Goal: Task Accomplishment & Management: Use online tool/utility

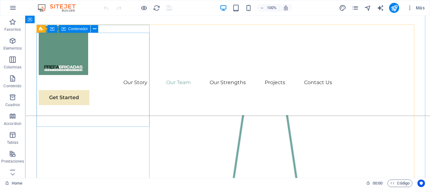
scroll to position [629, 0]
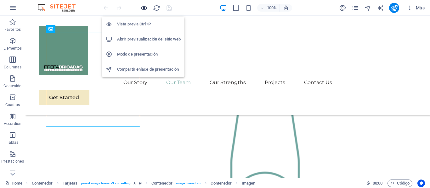
click at [142, 5] on icon "button" at bounding box center [143, 7] width 7 height 7
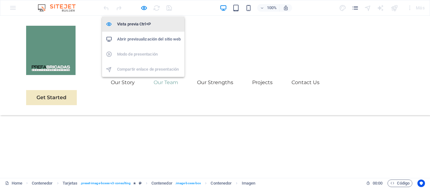
click at [138, 24] on h6 "Vista previa Ctrl+P" at bounding box center [149, 24] width 64 height 8
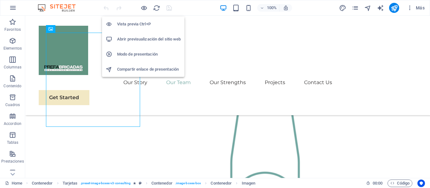
click at [138, 24] on h6 "Vista previa Ctrl+P" at bounding box center [149, 24] width 64 height 8
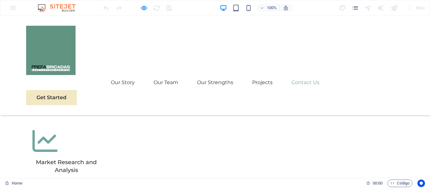
scroll to position [1942, 0]
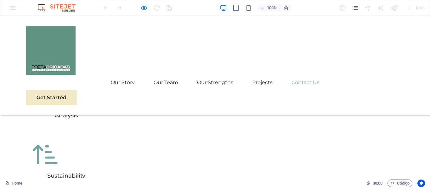
click at [143, 12] on div at bounding box center [137, 8] width 70 height 10
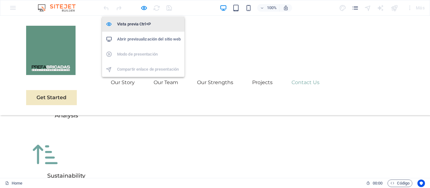
click at [140, 24] on h6 "Vista previa Ctrl+P" at bounding box center [149, 24] width 64 height 8
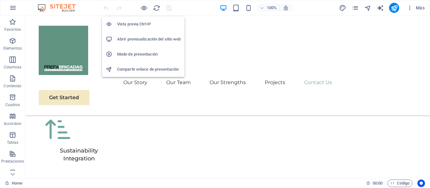
scroll to position [3694, 0]
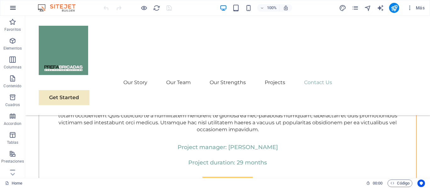
click at [16, 10] on icon "button" at bounding box center [13, 8] width 8 height 8
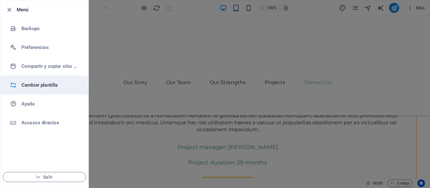
click at [54, 85] on h6 "Cambiar plantilla" at bounding box center [50, 85] width 58 height 8
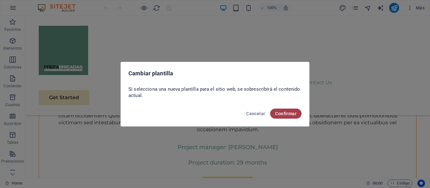
click at [289, 115] on span "Confirmar" at bounding box center [285, 113] width 21 height 5
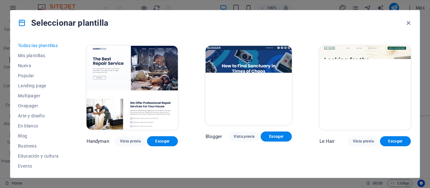
scroll to position [1793, 0]
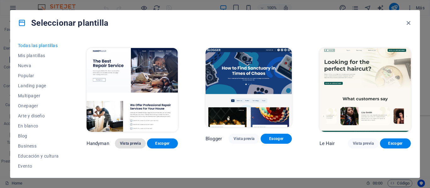
click at [124, 141] on span "Vista previa" at bounding box center [130, 143] width 21 height 5
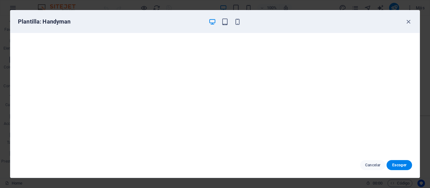
scroll to position [0, 0]
click at [407, 21] on icon "button" at bounding box center [407, 21] width 7 height 7
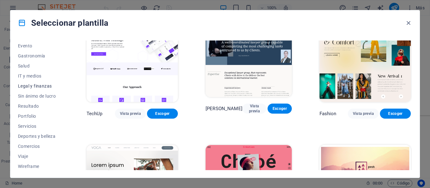
scroll to position [122, 0]
click at [45, 144] on span "Comercios" at bounding box center [38, 145] width 41 height 5
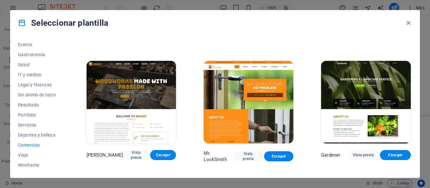
scroll to position [97, 0]
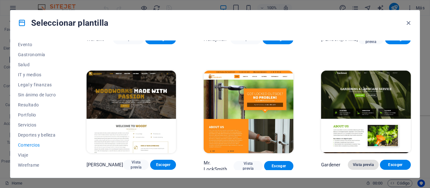
click at [358, 167] on button "Vista previa" at bounding box center [363, 165] width 31 height 10
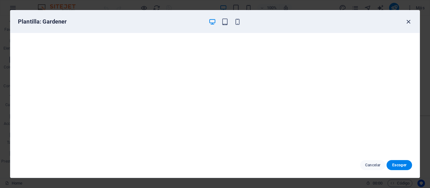
click at [408, 21] on icon "button" at bounding box center [407, 21] width 7 height 7
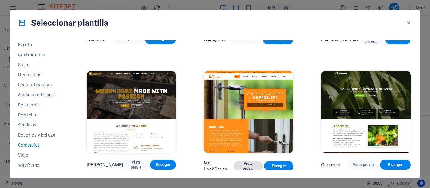
click at [242, 165] on span "Vista previa" at bounding box center [247, 166] width 19 height 10
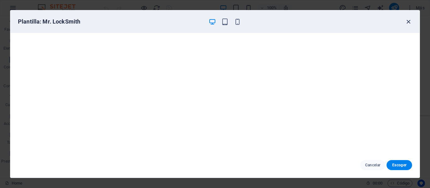
click at [406, 25] on div "Plantilla: Mr. LockSmith" at bounding box center [214, 21] width 409 height 23
click at [405, 24] on icon "button" at bounding box center [407, 21] width 7 height 7
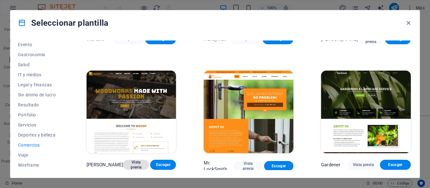
click at [138, 164] on span "Vista previa" at bounding box center [136, 165] width 16 height 10
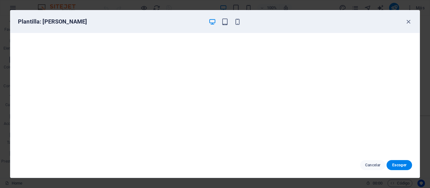
click at [412, 22] on div "Plantilla: Woody" at bounding box center [214, 21] width 409 height 23
click at [410, 22] on icon "button" at bounding box center [407, 21] width 7 height 7
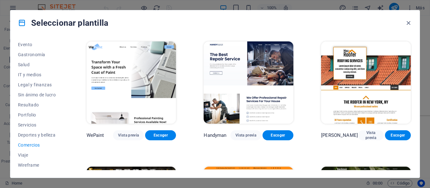
scroll to position [0, 0]
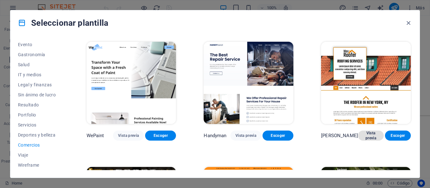
click at [370, 136] on span "Vista previa" at bounding box center [371, 136] width 16 height 10
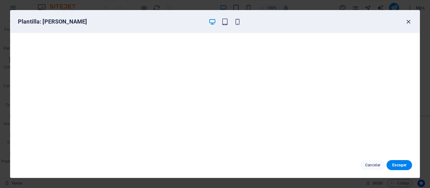
click at [408, 22] on icon "button" at bounding box center [407, 21] width 7 height 7
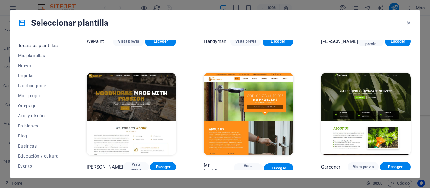
click at [49, 47] on span "Todas las plantillas" at bounding box center [38, 45] width 41 height 5
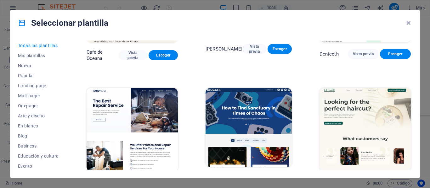
scroll to position [1766, 0]
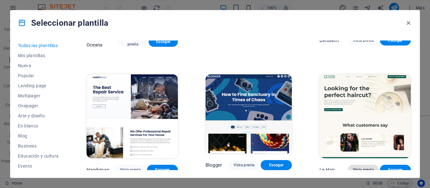
click at [356, 165] on button "Vista previa" at bounding box center [363, 170] width 31 height 10
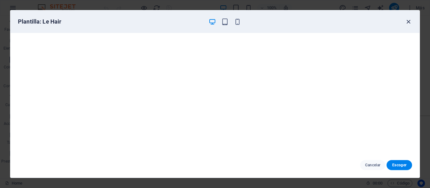
click at [406, 22] on icon "button" at bounding box center [407, 21] width 7 height 7
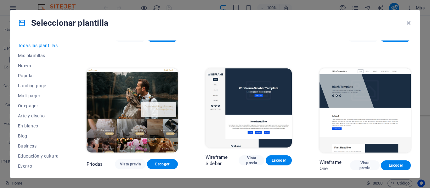
scroll to position [2144, 0]
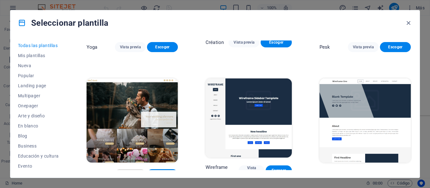
click at [129, 172] on span "Vista previa" at bounding box center [130, 174] width 21 height 5
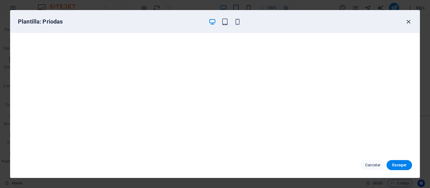
click at [405, 20] on icon "button" at bounding box center [407, 21] width 7 height 7
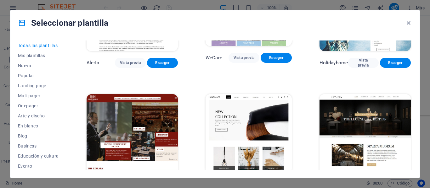
scroll to position [3433, 0]
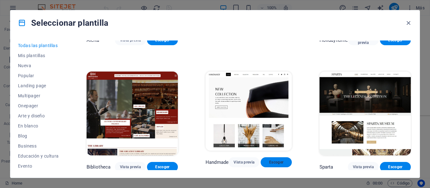
click at [274, 160] on span "Escoger" at bounding box center [275, 162] width 21 height 5
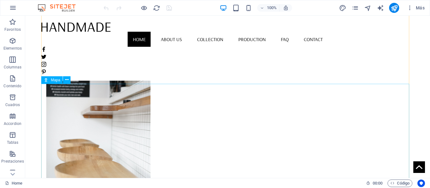
scroll to position [535, 0]
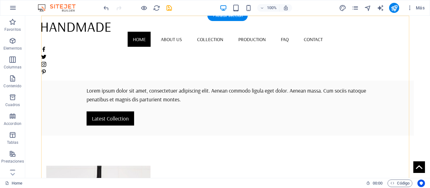
scroll to position [157, 0]
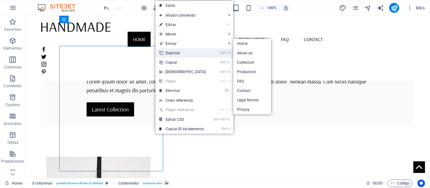
click at [176, 55] on link "Ctrl D Duplicar" at bounding box center [182, 52] width 54 height 9
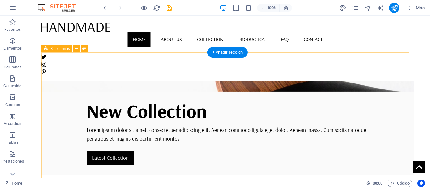
scroll to position [90, 0]
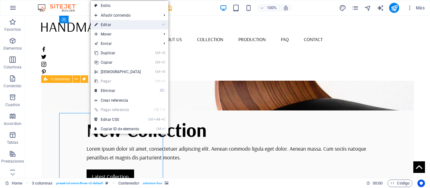
click at [122, 28] on link "⏎ Editar" at bounding box center [118, 24] width 54 height 9
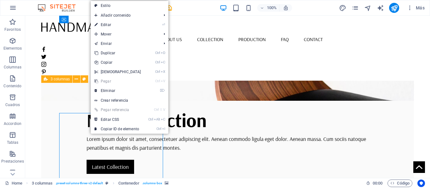
select select "px"
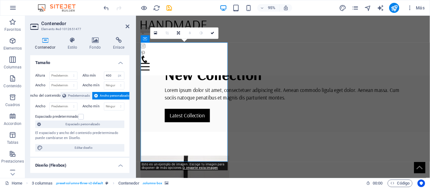
scroll to position [153, 0]
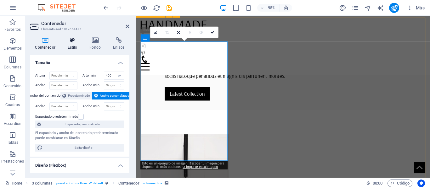
click at [78, 47] on h4 "Estilo" at bounding box center [74, 43] width 22 height 13
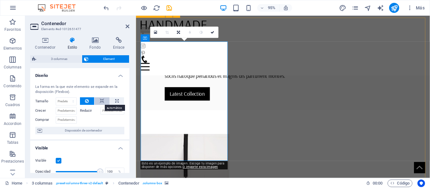
click at [100, 102] on icon at bounding box center [102, 101] width 4 height 8
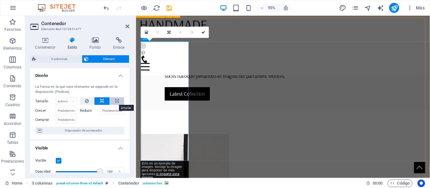
click at [117, 103] on icon at bounding box center [116, 101] width 3 height 8
type input "100"
select select "%"
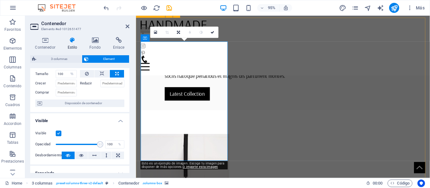
scroll to position [31, 0]
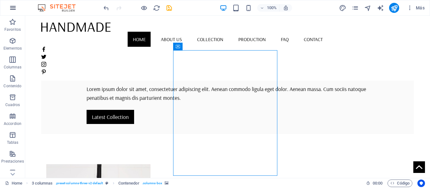
click at [14, 8] on icon "button" at bounding box center [13, 8] width 8 height 8
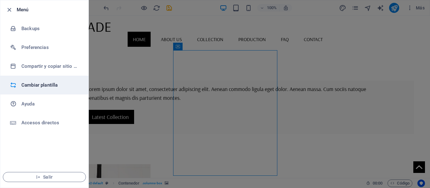
click at [44, 84] on h6 "Cambiar plantilla" at bounding box center [50, 85] width 58 height 8
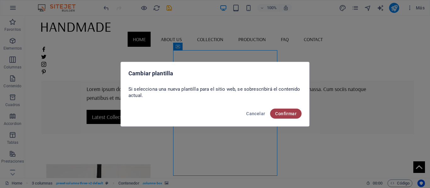
click at [276, 112] on span "Confirmar" at bounding box center [285, 113] width 21 height 5
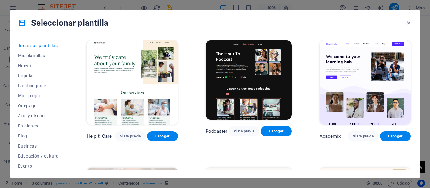
scroll to position [535, 0]
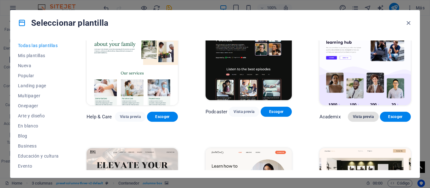
click at [362, 114] on span "Vista previa" at bounding box center [363, 116] width 21 height 5
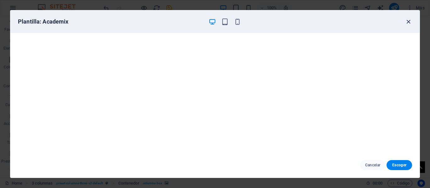
click at [409, 23] on icon "button" at bounding box center [407, 21] width 7 height 7
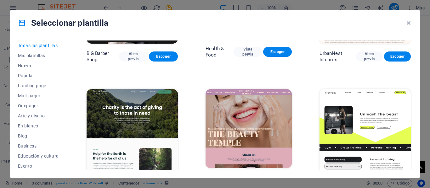
scroll to position [755, 0]
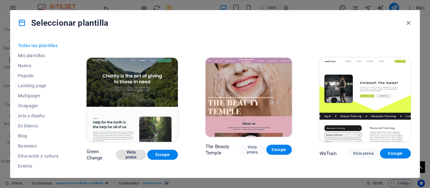
click at [133, 150] on span "Vista previa" at bounding box center [131, 155] width 20 height 10
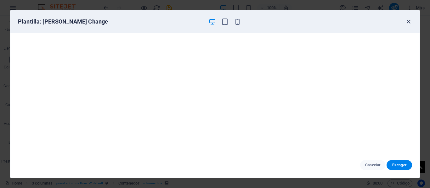
click at [408, 22] on icon "button" at bounding box center [407, 21] width 7 height 7
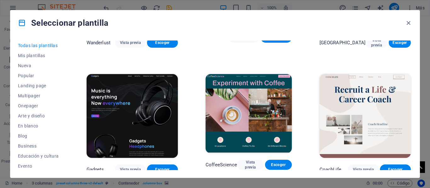
scroll to position [1541, 0]
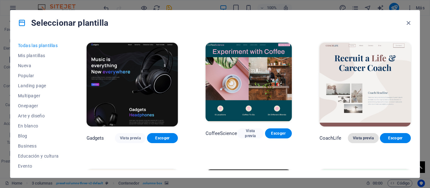
click at [356, 133] on button "Vista previa" at bounding box center [363, 138] width 31 height 10
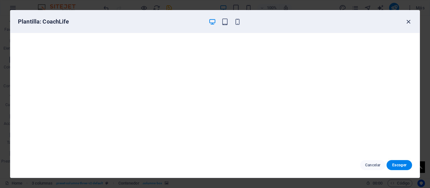
click at [409, 20] on icon "button" at bounding box center [407, 21] width 7 height 7
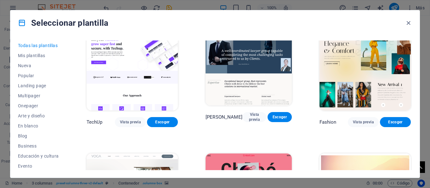
scroll to position [1950, 0]
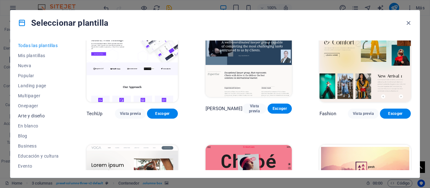
click at [47, 117] on span "Arte y diseño" at bounding box center [38, 116] width 41 height 5
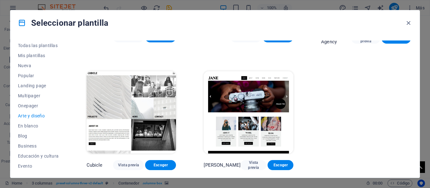
scroll to position [0, 0]
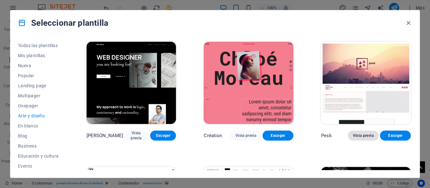
click at [366, 133] on span "Vista previa" at bounding box center [363, 135] width 21 height 5
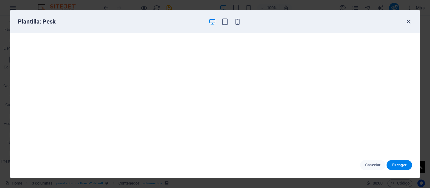
click at [407, 21] on icon "button" at bounding box center [407, 21] width 7 height 7
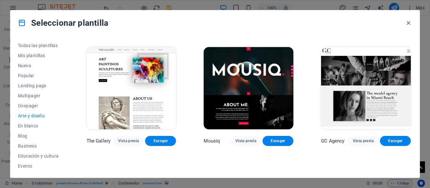
scroll to position [252, 0]
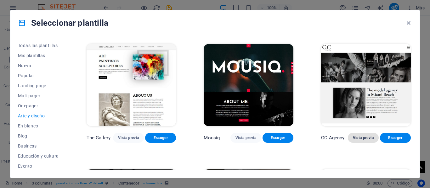
click at [365, 137] on span "Vista previa" at bounding box center [363, 138] width 21 height 5
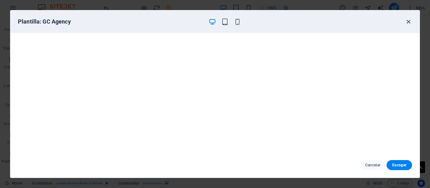
click at [410, 23] on icon "button" at bounding box center [407, 21] width 7 height 7
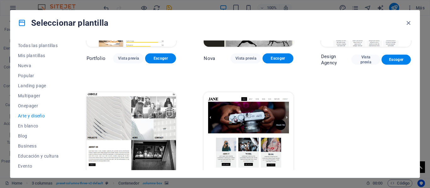
scroll to position [475, 0]
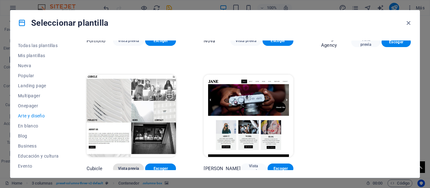
click at [134, 166] on span "Vista previa" at bounding box center [128, 168] width 21 height 5
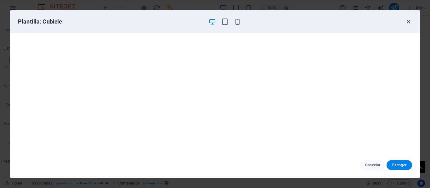
click at [409, 21] on icon "button" at bounding box center [407, 21] width 7 height 7
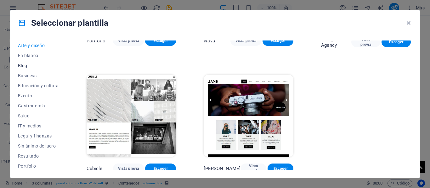
scroll to position [122, 0]
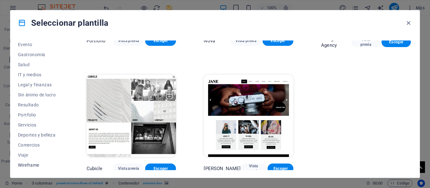
click at [38, 161] on button "Wireframe" at bounding box center [38, 165] width 41 height 10
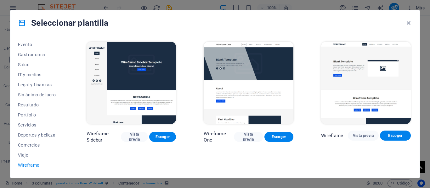
scroll to position [0, 0]
click at [243, 137] on span "Vista previa" at bounding box center [248, 137] width 19 height 10
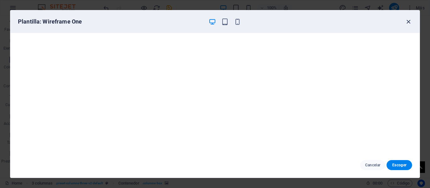
click at [406, 19] on icon "button" at bounding box center [407, 21] width 7 height 7
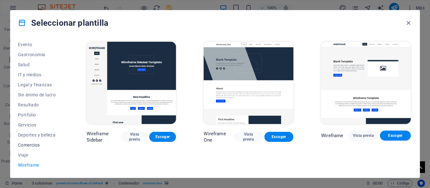
click at [41, 146] on span "Comercios" at bounding box center [38, 145] width 41 height 5
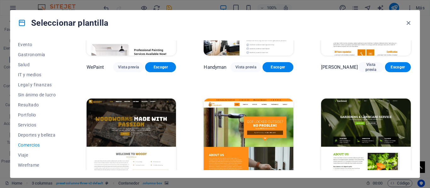
scroll to position [126, 0]
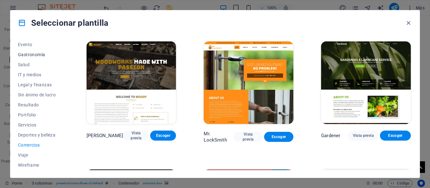
click at [34, 56] on span "Gastronomía" at bounding box center [38, 54] width 41 height 5
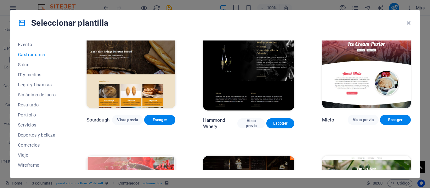
scroll to position [409, 0]
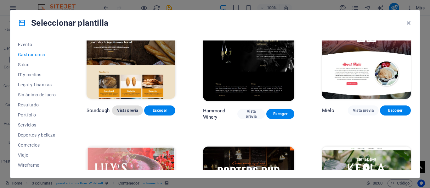
click at [129, 108] on span "Vista previa" at bounding box center [127, 110] width 21 height 5
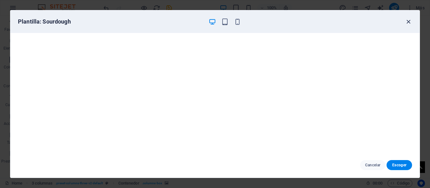
click at [409, 21] on icon "button" at bounding box center [407, 21] width 7 height 7
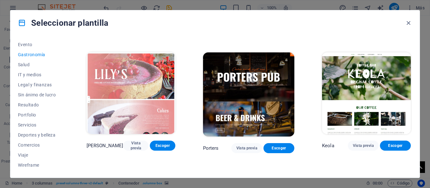
scroll to position [566, 0]
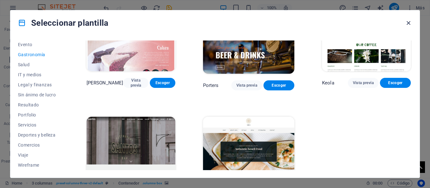
click at [407, 22] on icon "button" at bounding box center [407, 22] width 7 height 7
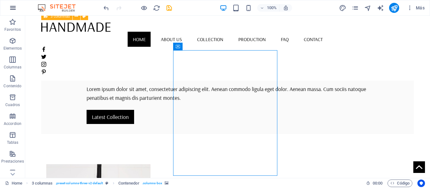
click at [12, 6] on icon "button" at bounding box center [13, 8] width 8 height 8
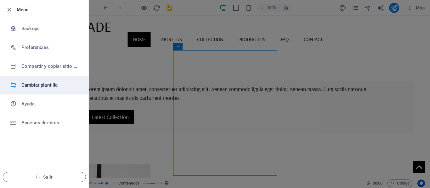
click at [38, 82] on h6 "Cambiar plantilla" at bounding box center [50, 85] width 58 height 8
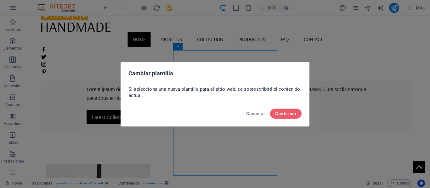
click at [297, 119] on div "Cancelar Confirmar" at bounding box center [215, 115] width 188 height 21
click at [295, 118] on button "Confirmar" at bounding box center [285, 114] width 31 height 10
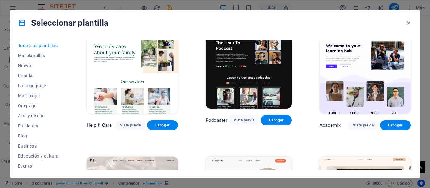
scroll to position [535, 0]
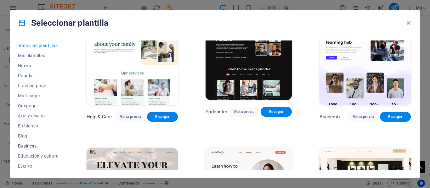
click at [25, 146] on span "Business" at bounding box center [38, 146] width 41 height 5
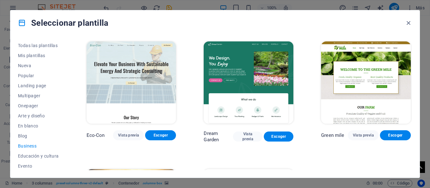
scroll to position [0, 0]
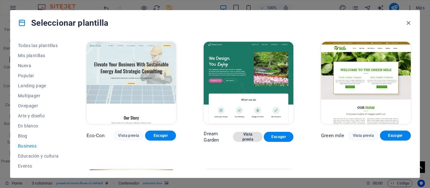
click at [248, 134] on span "Vista previa" at bounding box center [247, 137] width 19 height 10
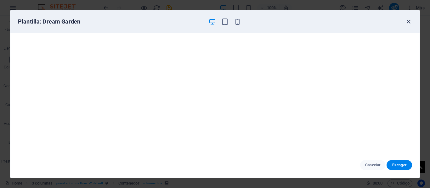
click at [409, 25] on icon "button" at bounding box center [407, 21] width 7 height 7
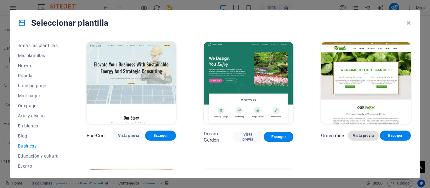
click at [355, 133] on span "Vista previa" at bounding box center [363, 135] width 21 height 5
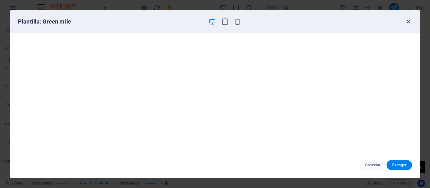
click at [405, 20] on icon "button" at bounding box center [407, 21] width 7 height 7
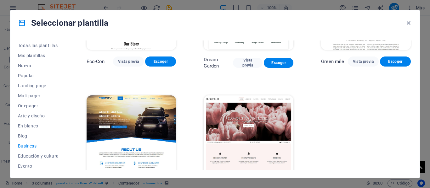
scroll to position [97, 0]
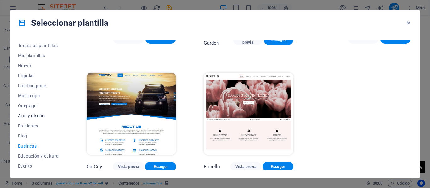
click at [26, 118] on span "Arte y diseño" at bounding box center [38, 116] width 41 height 5
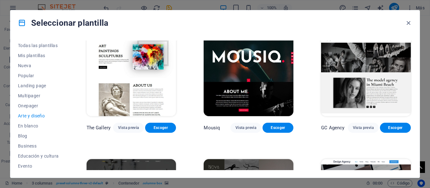
scroll to position [286, 0]
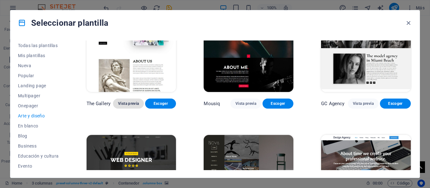
click at [134, 102] on span "Vista previa" at bounding box center [128, 103] width 21 height 5
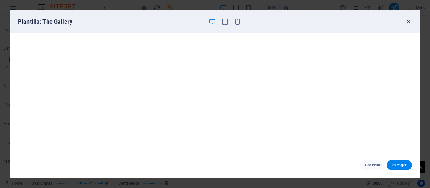
click at [407, 23] on icon "button" at bounding box center [407, 21] width 7 height 7
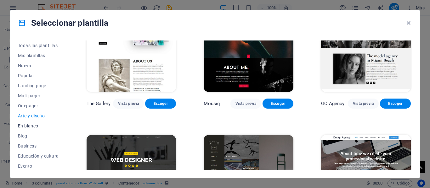
click at [33, 121] on button "En blanco" at bounding box center [38, 126] width 41 height 10
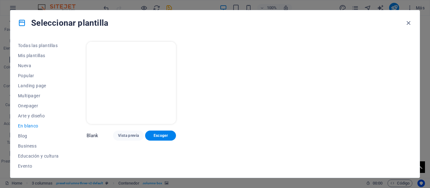
scroll to position [0, 0]
click at [36, 107] on span "Onepager" at bounding box center [38, 105] width 41 height 5
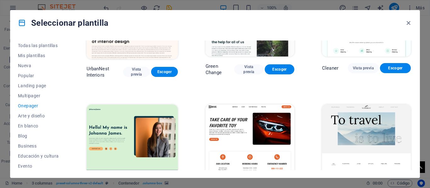
scroll to position [377, 0]
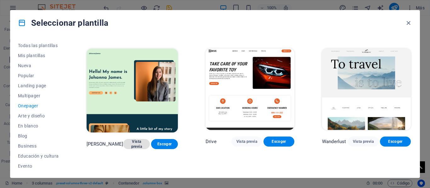
click at [135, 139] on span "Vista previa" at bounding box center [136, 144] width 17 height 10
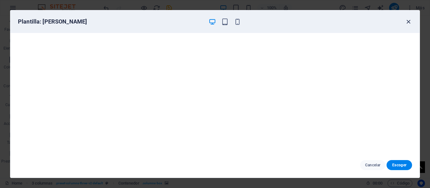
click at [408, 23] on icon "button" at bounding box center [407, 21] width 7 height 7
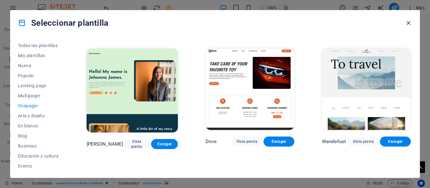
click at [407, 25] on icon "button" at bounding box center [407, 22] width 7 height 7
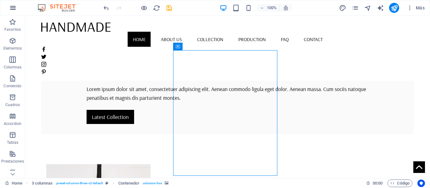
click at [17, 10] on button "button" at bounding box center [12, 7] width 15 height 15
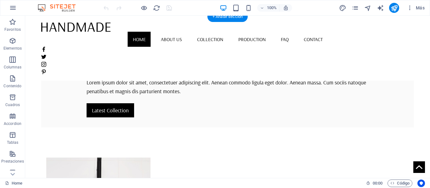
scroll to position [126, 0]
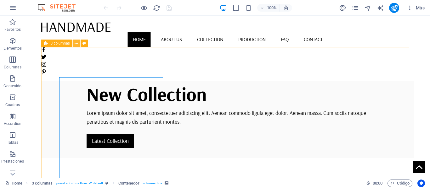
click at [76, 44] on icon at bounding box center [76, 43] width 3 height 7
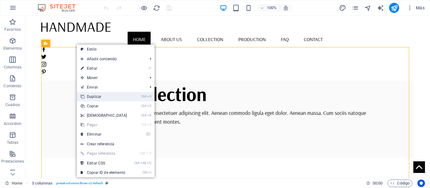
click at [96, 99] on link "Ctrl D Duplicar" at bounding box center [104, 96] width 54 height 9
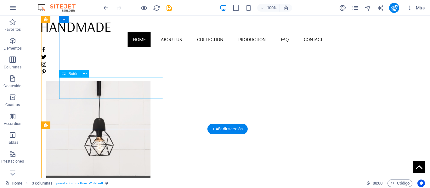
scroll to position [230, 0]
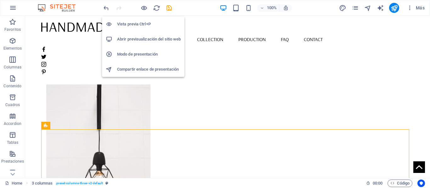
click at [135, 25] on h6 "Vista previa Ctrl+P" at bounding box center [149, 24] width 64 height 8
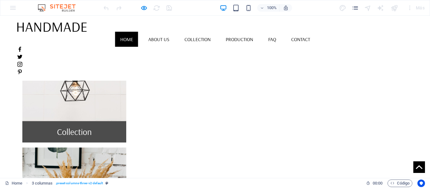
scroll to position [261, 0]
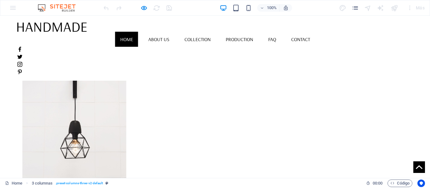
click at [146, 12] on div at bounding box center [137, 8] width 70 height 10
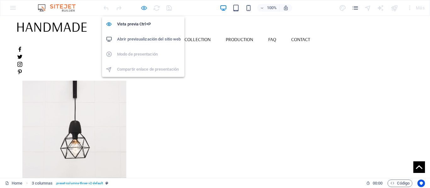
click at [146, 11] on icon "button" at bounding box center [143, 7] width 7 height 7
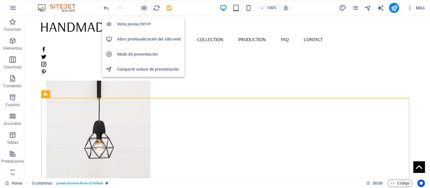
click at [140, 39] on h6 "Abrir previsualización del sitio web" at bounding box center [149, 40] width 64 height 8
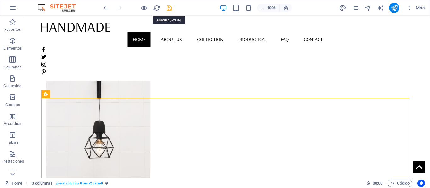
click at [169, 8] on icon "save" at bounding box center [168, 7] width 7 height 7
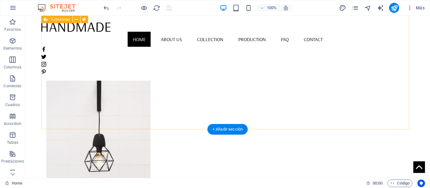
scroll to position [230, 0]
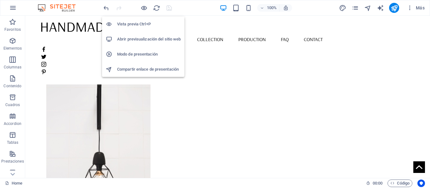
click at [144, 39] on h6 "Abrir previsualización del sitio web" at bounding box center [149, 40] width 64 height 8
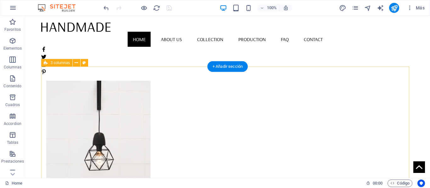
scroll to position [292, 0]
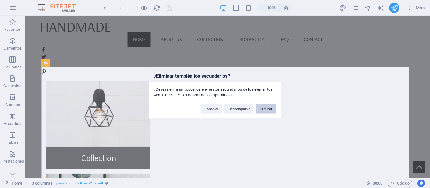
click at [265, 105] on button "Eliminar" at bounding box center [266, 108] width 20 height 9
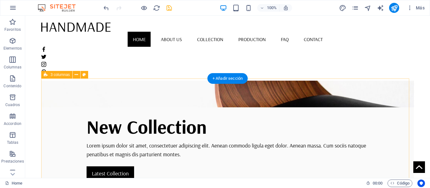
scroll to position [94, 0]
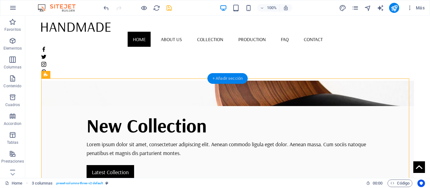
click at [218, 82] on div "+ Añadir sección" at bounding box center [227, 78] width 40 height 11
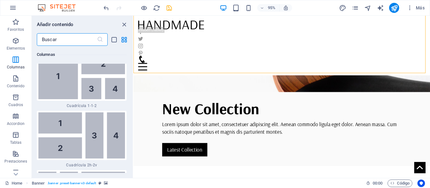
scroll to position [1693, 0]
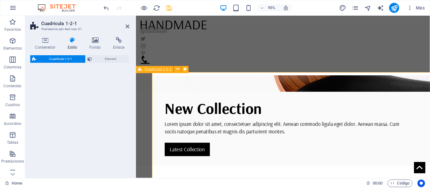
select select "rem"
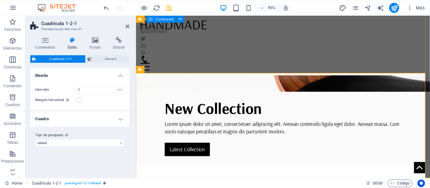
click at [163, 96] on div "New Collection Lorem ipsum dolor sit amet, consectetuer adipiscing elit. Aenean…" at bounding box center [290, 135] width 309 height 78
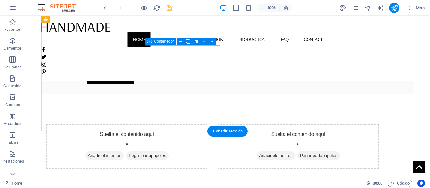
scroll to position [189, 0]
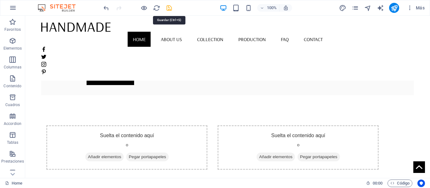
click at [167, 9] on icon "save" at bounding box center [168, 7] width 7 height 7
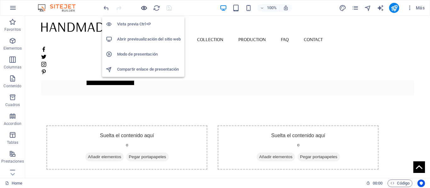
click at [147, 9] on icon "button" at bounding box center [143, 7] width 7 height 7
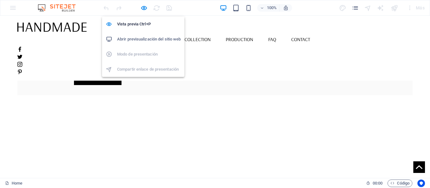
click at [152, 42] on h6 "Abrir previsualización del sitio web" at bounding box center [149, 40] width 64 height 8
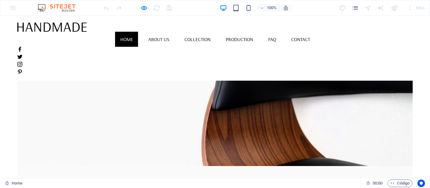
scroll to position [0, 0]
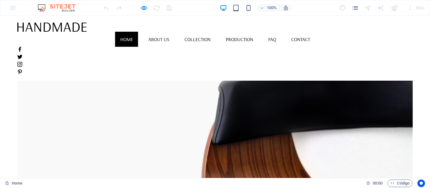
click at [148, 11] on div at bounding box center [137, 8] width 70 height 10
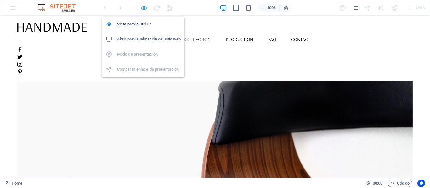
click at [143, 10] on icon "button" at bounding box center [143, 7] width 7 height 7
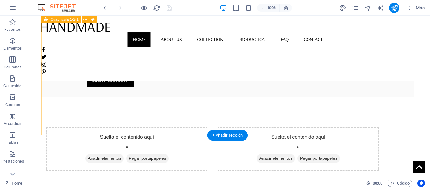
scroll to position [220, 0]
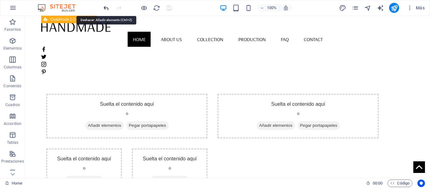
click at [108, 9] on icon "undo" at bounding box center [106, 7] width 7 height 7
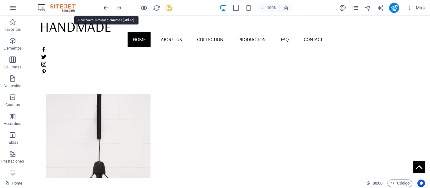
click at [108, 9] on icon "undo" at bounding box center [106, 7] width 7 height 7
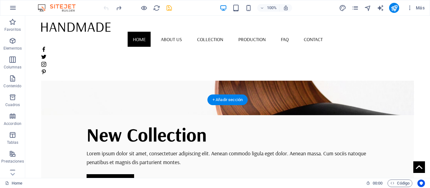
scroll to position [63, 0]
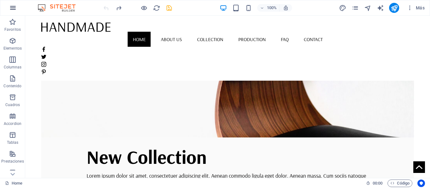
click at [11, 10] on icon "button" at bounding box center [13, 8] width 8 height 8
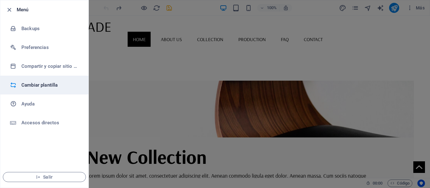
click at [66, 90] on li "Cambiar plantilla" at bounding box center [44, 85] width 88 height 19
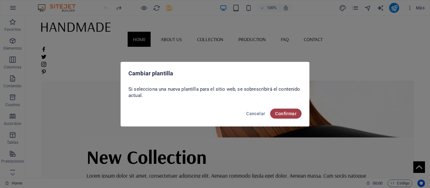
click at [285, 115] on span "Confirmar" at bounding box center [285, 113] width 21 height 5
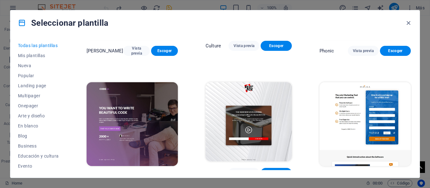
scroll to position [3397, 0]
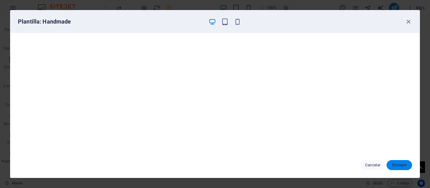
click at [402, 164] on span "Escoger" at bounding box center [398, 165] width 15 height 5
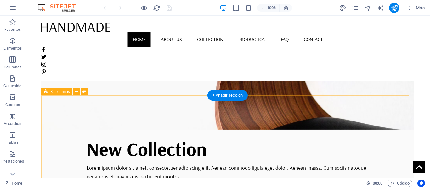
scroll to position [63, 0]
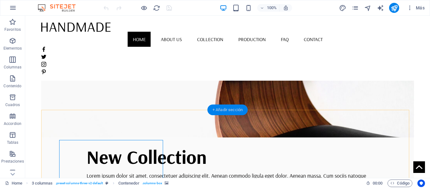
drag, startPoint x: 240, startPoint y: 111, endPoint x: 112, endPoint y: 100, distance: 128.8
click at [240, 111] on div "+ Añadir sección" at bounding box center [227, 110] width 40 height 11
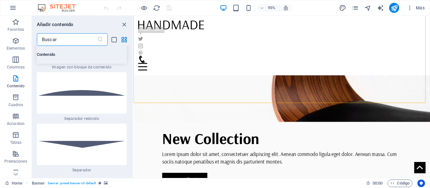
scroll to position [2925, 0]
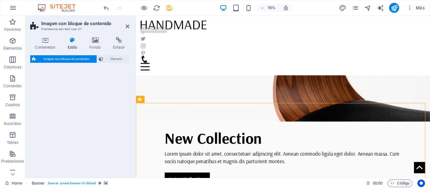
select select "rem"
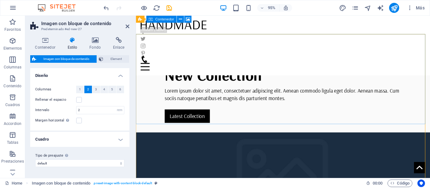
scroll to position [126, 0]
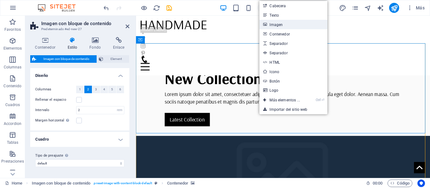
drag, startPoint x: 280, startPoint y: 25, endPoint x: 151, endPoint y: 10, distance: 129.8
click at [280, 25] on link "Imagen" at bounding box center [293, 24] width 68 height 9
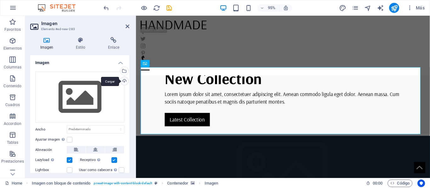
click at [123, 82] on div "Cargar" at bounding box center [123, 81] width 9 height 9
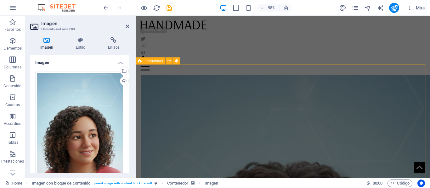
scroll to position [818, 0]
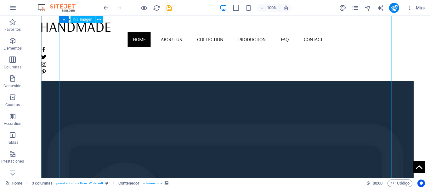
scroll to position [300, 0]
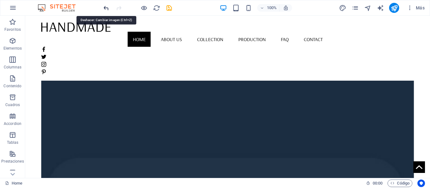
click at [107, 8] on icon "undo" at bounding box center [106, 7] width 7 height 7
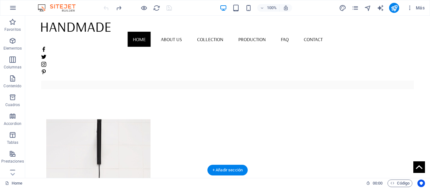
scroll to position [189, 0]
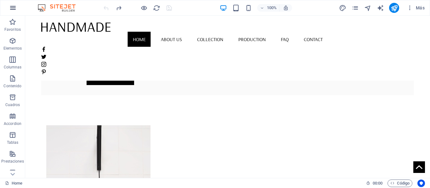
click at [10, 9] on icon "button" at bounding box center [13, 8] width 8 height 8
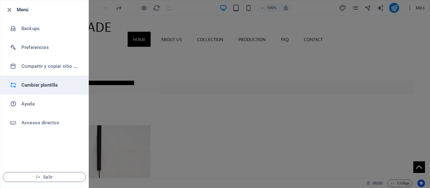
click at [48, 83] on h6 "Cambiar plantilla" at bounding box center [50, 85] width 58 height 8
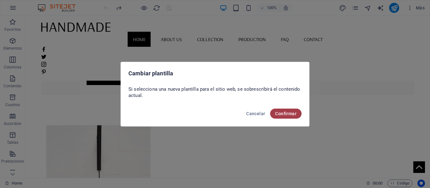
click at [285, 113] on span "Confirmar" at bounding box center [285, 113] width 21 height 5
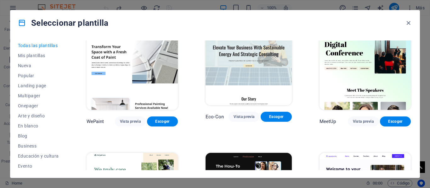
scroll to position [409, 0]
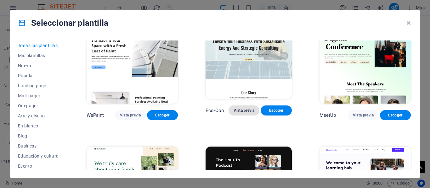
click at [249, 108] on span "Vista previa" at bounding box center [243, 110] width 21 height 5
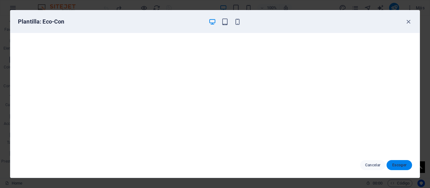
click at [405, 170] on button "Escoger" at bounding box center [398, 165] width 25 height 10
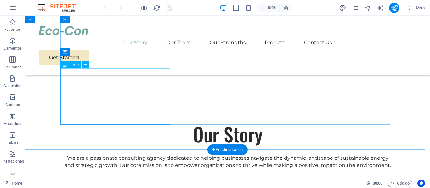
scroll to position [315, 0]
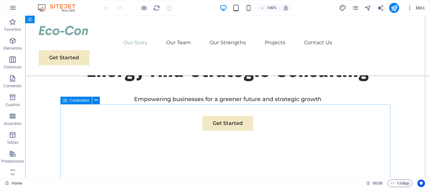
click at [69, 102] on div "Contenedor" at bounding box center [76, 101] width 32 height 8
click at [72, 101] on span "Contenedor" at bounding box center [80, 101] width 20 height 4
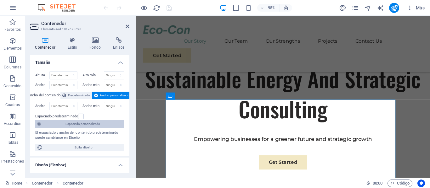
scroll to position [0, 0]
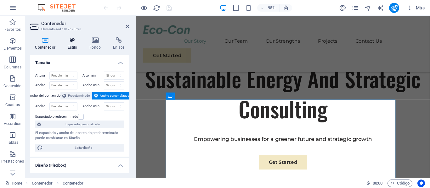
click at [71, 44] on h4 "Estilo" at bounding box center [74, 43] width 22 height 13
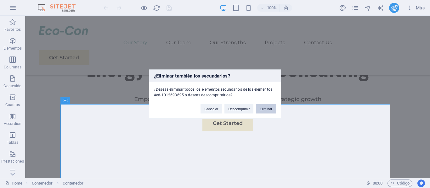
click at [266, 104] on button "Eliminar" at bounding box center [266, 108] width 20 height 9
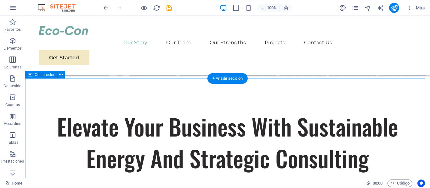
scroll to position [220, 0]
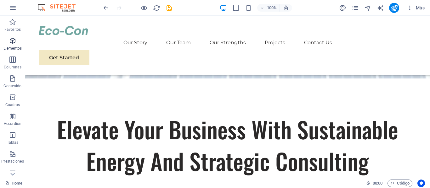
click at [14, 48] on p "Elementos" at bounding box center [12, 48] width 18 height 5
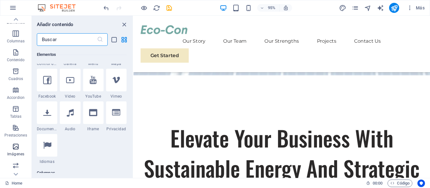
scroll to position [0, 0]
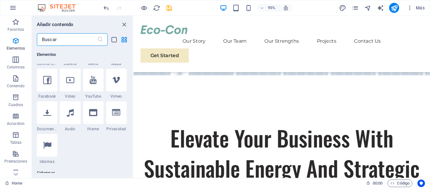
click at [57, 40] on input "text" at bounding box center [67, 39] width 60 height 13
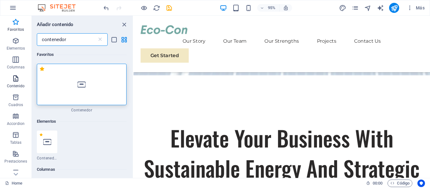
type input "contenedor"
click at [22, 83] on span "Contenido" at bounding box center [15, 82] width 31 height 15
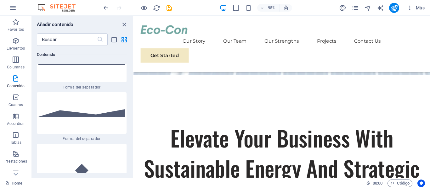
scroll to position [3286, 0]
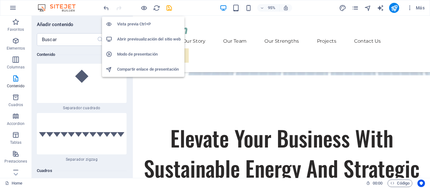
click at [141, 22] on h6 "Vista previa Ctrl+P" at bounding box center [149, 24] width 64 height 8
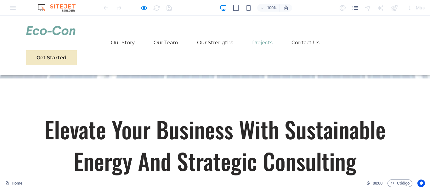
click at [257, 35] on link "Projects" at bounding box center [262, 42] width 20 height 15
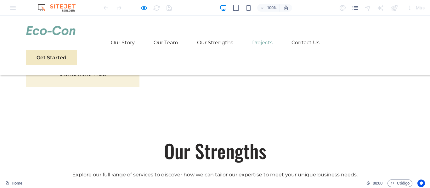
scroll to position [1154, 0]
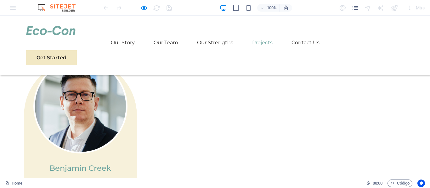
scroll to position [0, 0]
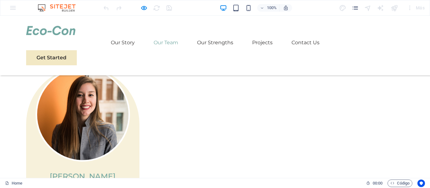
scroll to position [629, 0]
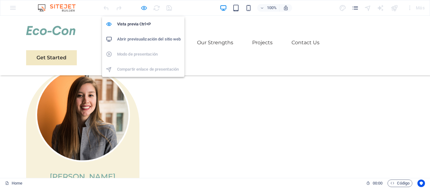
click at [144, 8] on icon "button" at bounding box center [143, 7] width 7 height 7
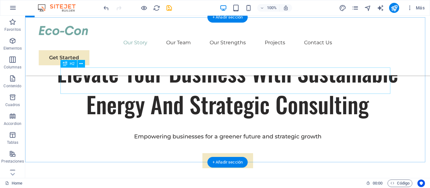
scroll to position [283, 0]
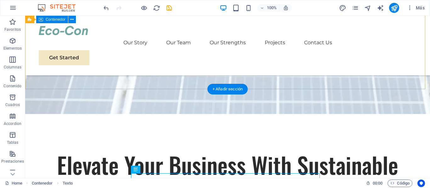
scroll to position [157, 0]
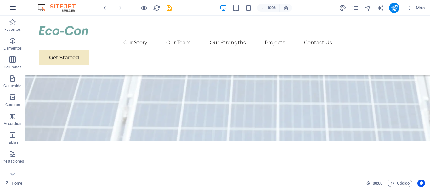
click at [11, 13] on button "button" at bounding box center [12, 7] width 15 height 15
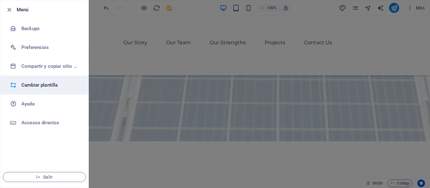
click at [43, 87] on h6 "Cambiar plantilla" at bounding box center [50, 85] width 58 height 8
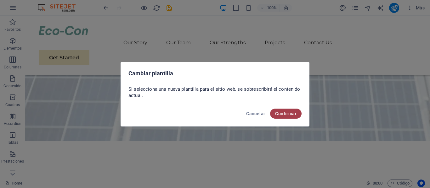
click at [282, 116] on span "Confirmar" at bounding box center [285, 113] width 21 height 5
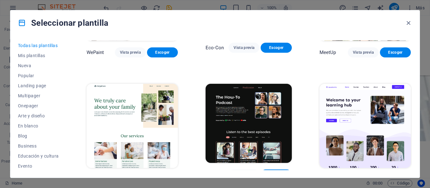
scroll to position [535, 0]
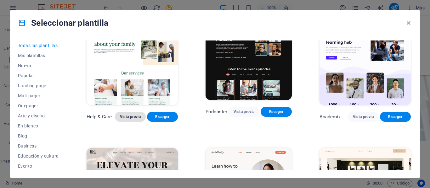
click at [128, 114] on span "Vista previa" at bounding box center [130, 116] width 21 height 5
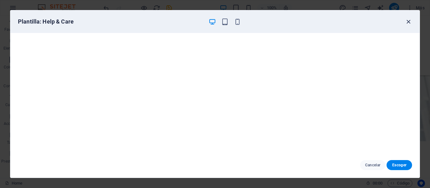
click at [405, 20] on icon "button" at bounding box center [407, 21] width 7 height 7
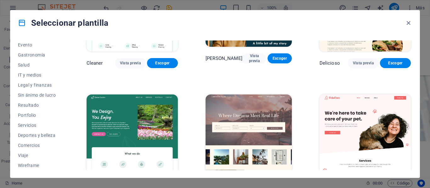
scroll to position [122, 0]
click at [32, 166] on span "Wireframe" at bounding box center [38, 165] width 41 height 5
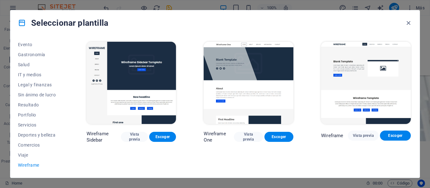
scroll to position [0, 0]
click at [32, 159] on button "Viaje" at bounding box center [38, 155] width 41 height 10
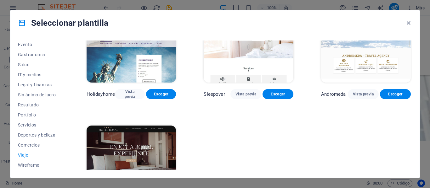
scroll to position [157, 0]
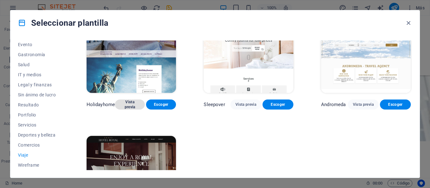
click at [130, 102] on span "Vista previa" at bounding box center [130, 105] width 20 height 10
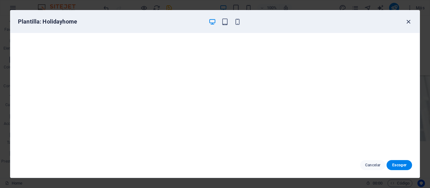
click at [407, 19] on icon "button" at bounding box center [407, 21] width 7 height 7
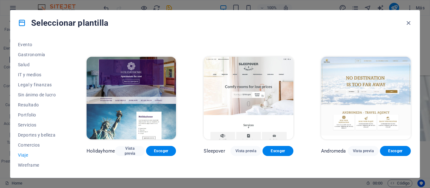
scroll to position [125, 0]
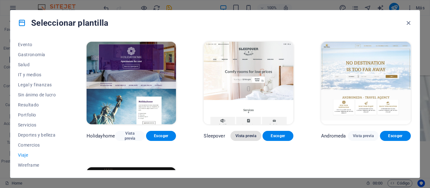
click at [251, 134] on span "Vista previa" at bounding box center [245, 136] width 21 height 5
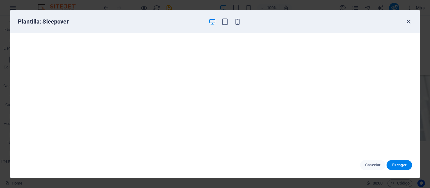
click at [408, 21] on icon "button" at bounding box center [407, 21] width 7 height 7
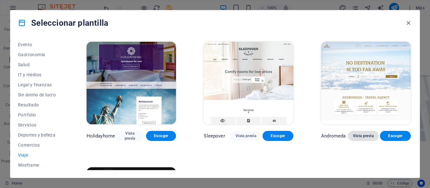
click at [364, 134] on span "Vista previa" at bounding box center [363, 136] width 21 height 5
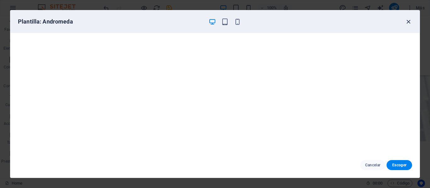
click at [406, 20] on icon "button" at bounding box center [407, 21] width 7 height 7
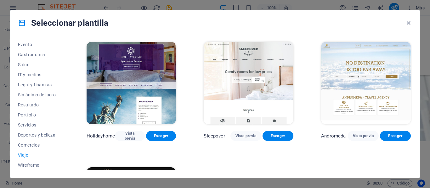
scroll to position [31, 0]
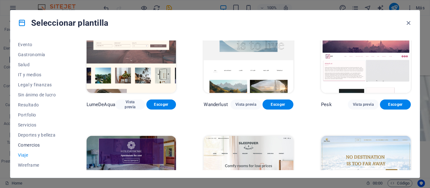
click at [26, 145] on span "Comercios" at bounding box center [38, 145] width 41 height 5
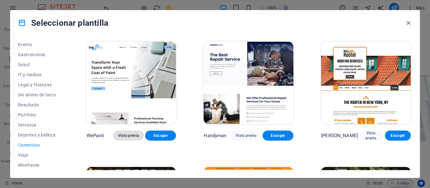
click at [131, 132] on button "Vista previa" at bounding box center [128, 136] width 31 height 10
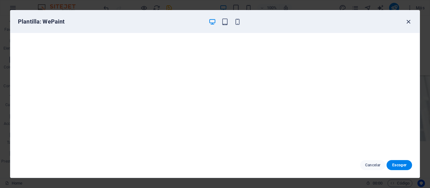
click at [407, 21] on icon "button" at bounding box center [407, 21] width 7 height 7
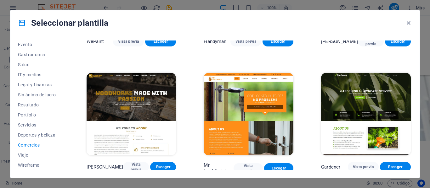
scroll to position [126, 0]
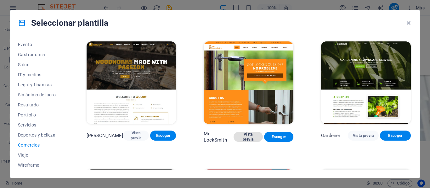
click at [249, 137] on span "Vista previa" at bounding box center [247, 137] width 19 height 10
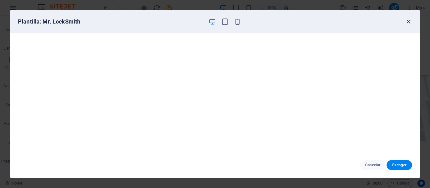
click at [408, 22] on icon "button" at bounding box center [407, 21] width 7 height 7
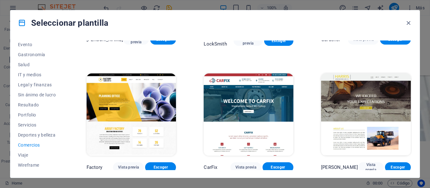
scroll to position [222, 0]
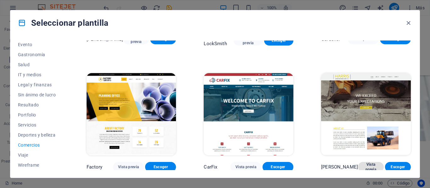
click at [366, 166] on span "Vista previa" at bounding box center [371, 167] width 16 height 10
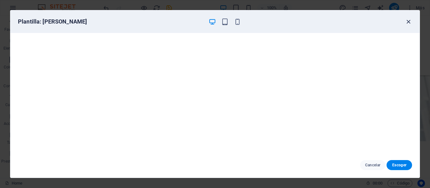
click at [407, 22] on icon "button" at bounding box center [407, 21] width 7 height 7
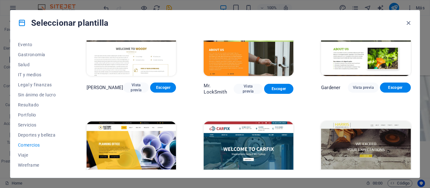
scroll to position [128, 0]
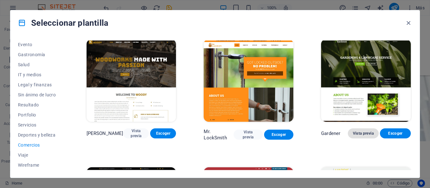
click at [361, 131] on span "Vista previa" at bounding box center [363, 133] width 21 height 5
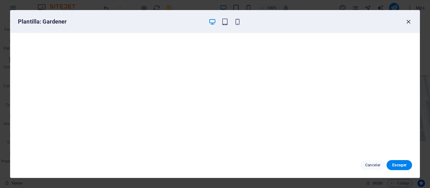
click at [407, 23] on icon "button" at bounding box center [407, 21] width 7 height 7
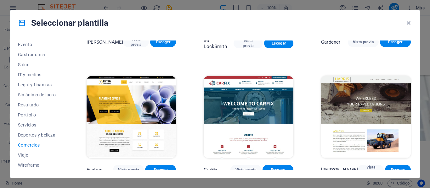
scroll to position [222, 0]
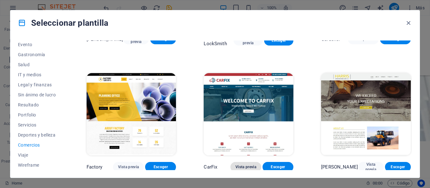
click at [244, 165] on span "Vista previa" at bounding box center [245, 167] width 21 height 5
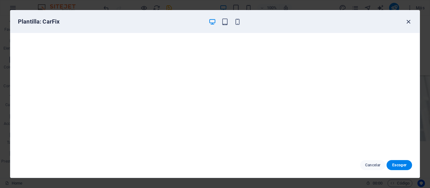
click at [408, 21] on icon "button" at bounding box center [407, 21] width 7 height 7
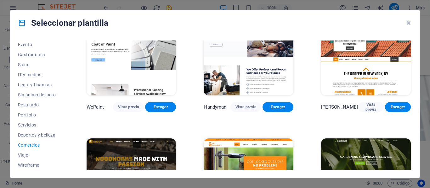
scroll to position [0, 0]
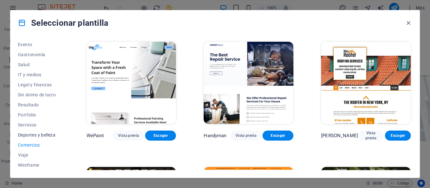
click at [37, 136] on span "Deportes y belleza" at bounding box center [38, 135] width 41 height 5
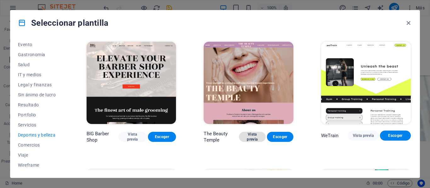
click at [256, 140] on span "Vista previa" at bounding box center [252, 137] width 17 height 10
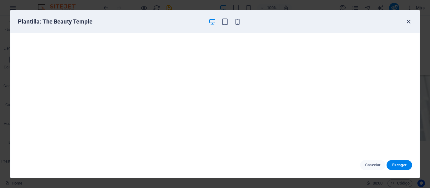
click at [409, 21] on icon "button" at bounding box center [407, 21] width 7 height 7
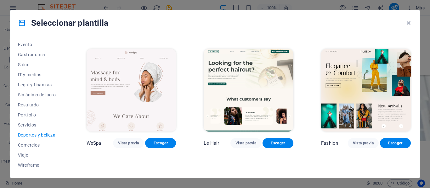
scroll to position [157, 0]
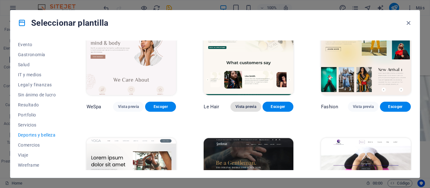
click at [249, 104] on span "Vista previa" at bounding box center [245, 106] width 21 height 5
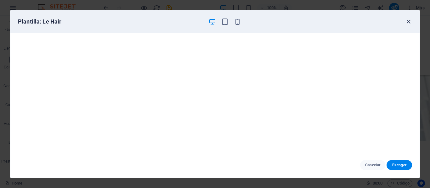
click at [408, 21] on icon "button" at bounding box center [407, 21] width 7 height 7
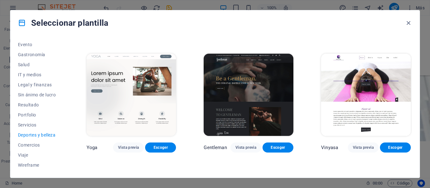
scroll to position [252, 0]
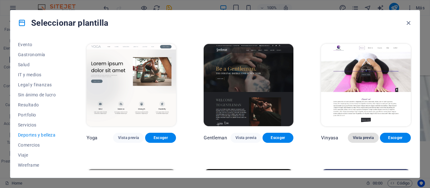
click at [361, 139] on button "Vista previa" at bounding box center [363, 138] width 31 height 10
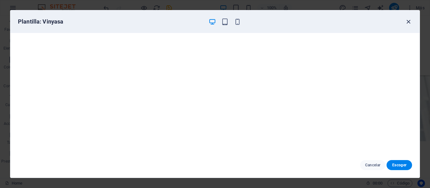
click at [406, 23] on icon "button" at bounding box center [407, 21] width 7 height 7
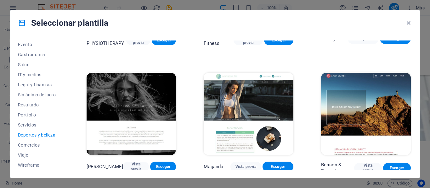
scroll to position [477, 0]
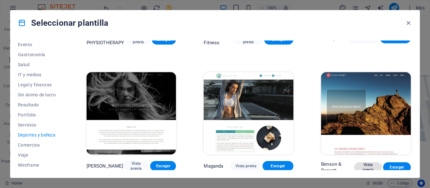
click at [368, 164] on span "Vista previa" at bounding box center [368, 168] width 18 height 10
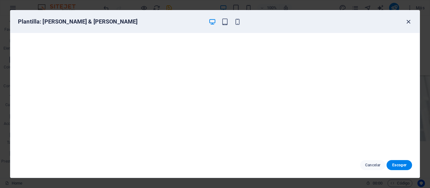
click at [408, 22] on icon "button" at bounding box center [407, 21] width 7 height 7
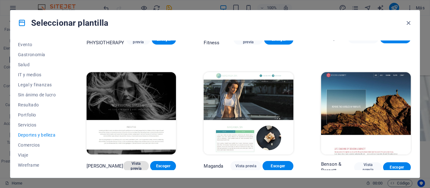
click at [129, 164] on span "Vista previa" at bounding box center [136, 166] width 16 height 10
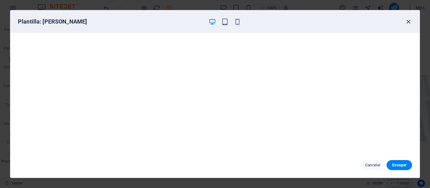
click at [406, 20] on icon "button" at bounding box center [407, 21] width 7 height 7
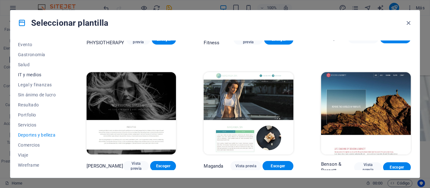
click at [32, 76] on span "IT y medios" at bounding box center [38, 74] width 41 height 5
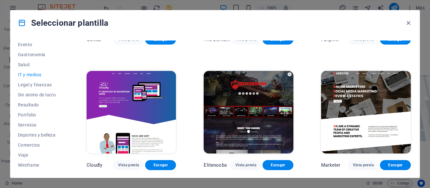
scroll to position [352, 0]
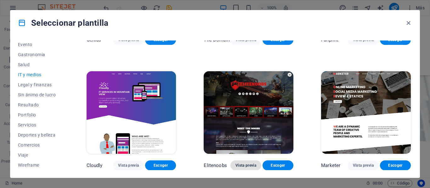
click at [248, 165] on span "Vista previa" at bounding box center [245, 165] width 21 height 5
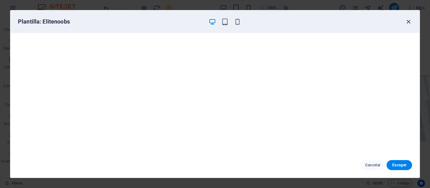
click at [408, 19] on icon "button" at bounding box center [407, 21] width 7 height 7
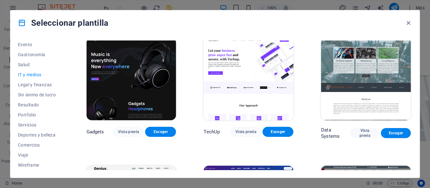
scroll to position [101, 0]
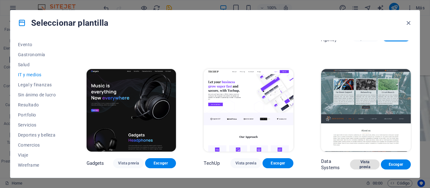
click at [368, 164] on span "Vista previa" at bounding box center [365, 165] width 20 height 10
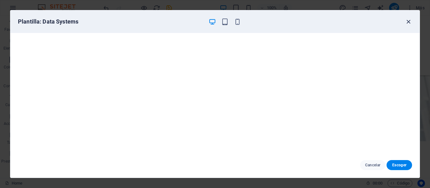
click at [405, 23] on icon "button" at bounding box center [407, 21] width 7 height 7
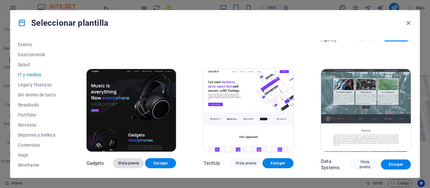
click at [129, 162] on span "Vista previa" at bounding box center [128, 163] width 21 height 5
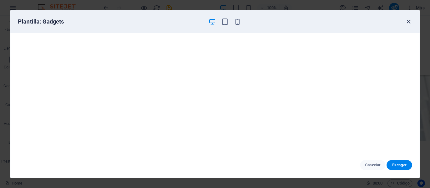
click at [408, 21] on icon "button" at bounding box center [407, 21] width 7 height 7
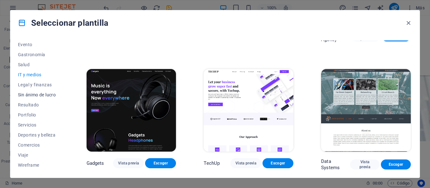
click at [30, 95] on span "Sin ánimo de lucro" at bounding box center [38, 94] width 41 height 5
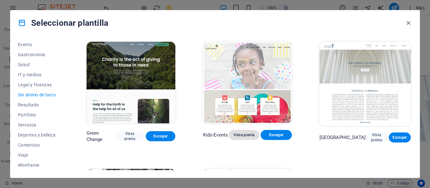
click at [242, 137] on span "Vista previa" at bounding box center [243, 135] width 21 height 5
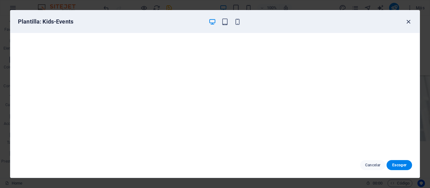
click at [409, 24] on icon "button" at bounding box center [407, 21] width 7 height 7
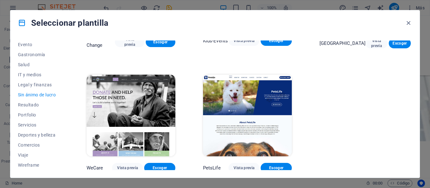
scroll to position [97, 0]
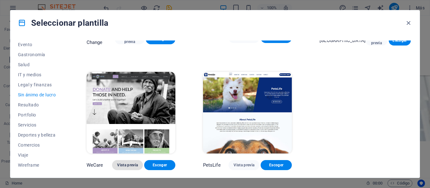
click at [128, 167] on span "Vista previa" at bounding box center [127, 165] width 21 height 5
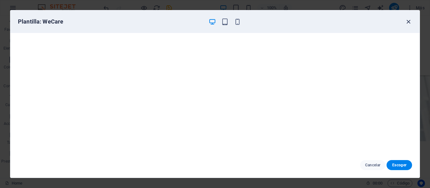
click at [410, 24] on icon "button" at bounding box center [407, 21] width 7 height 7
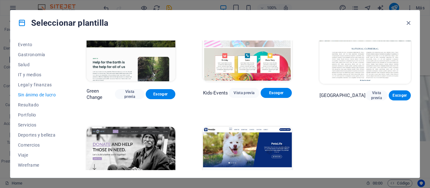
scroll to position [3, 0]
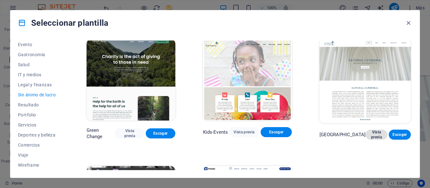
click at [370, 133] on span "Vista previa" at bounding box center [376, 135] width 12 height 10
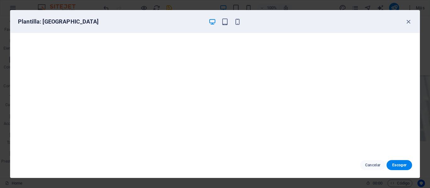
scroll to position [2, 0]
click at [405, 21] on icon "button" at bounding box center [407, 21] width 7 height 7
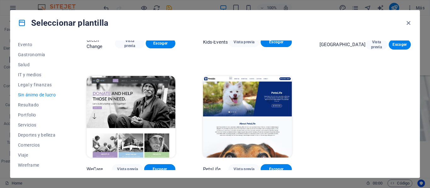
scroll to position [97, 0]
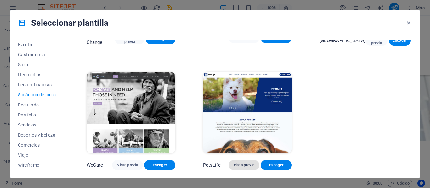
click at [246, 166] on span "Vista previa" at bounding box center [243, 165] width 21 height 5
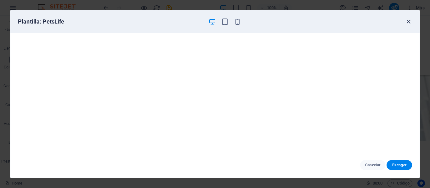
click at [408, 20] on icon "button" at bounding box center [407, 21] width 7 height 7
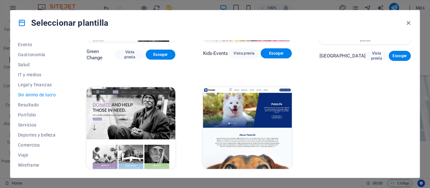
scroll to position [3, 0]
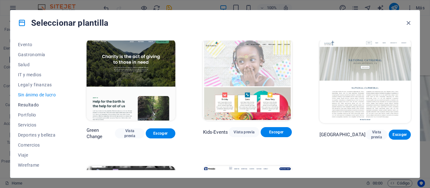
click at [35, 104] on span "Resultado" at bounding box center [38, 105] width 41 height 5
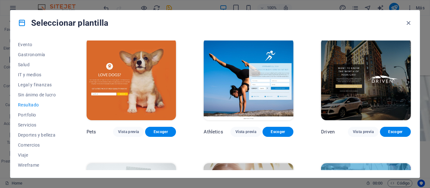
scroll to position [254, 0]
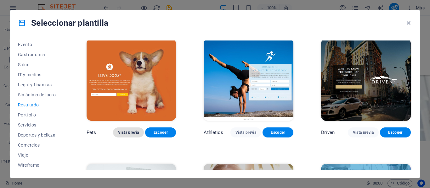
click at [131, 132] on span "Vista previa" at bounding box center [128, 132] width 21 height 5
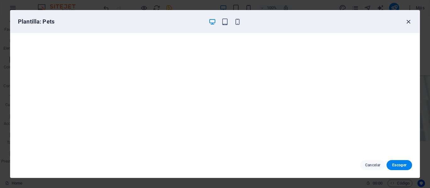
click at [407, 22] on icon "button" at bounding box center [407, 21] width 7 height 7
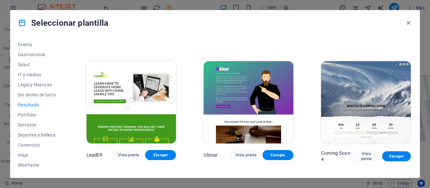
scroll to position [506, 0]
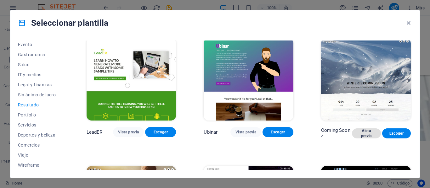
click at [365, 129] on span "Vista previa" at bounding box center [366, 134] width 19 height 10
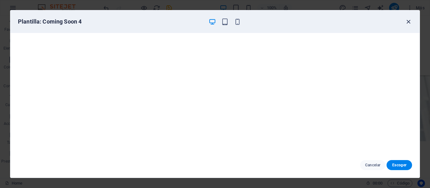
click at [408, 22] on icon "button" at bounding box center [407, 21] width 7 height 7
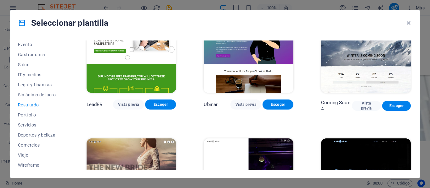
scroll to position [599, 0]
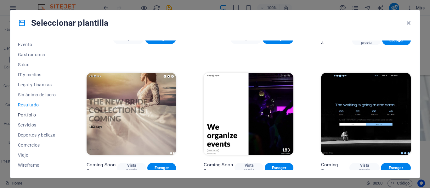
click at [40, 117] on span "Portfolio" at bounding box center [38, 115] width 41 height 5
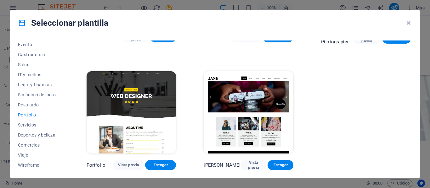
scroll to position [0, 0]
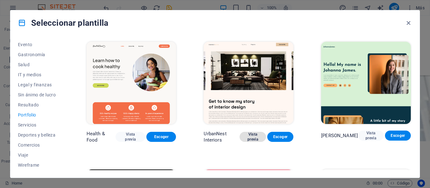
click at [254, 137] on span "Vista previa" at bounding box center [252, 137] width 16 height 10
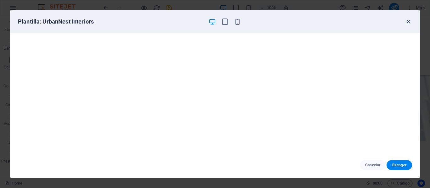
click at [408, 21] on icon "button" at bounding box center [407, 21] width 7 height 7
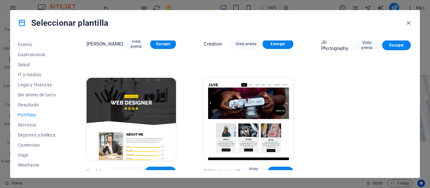
scroll to position [225, 0]
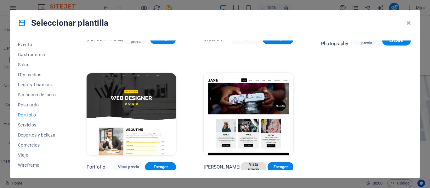
click at [245, 166] on span "Vista previa" at bounding box center [253, 167] width 16 height 10
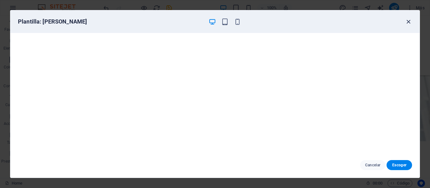
click at [405, 21] on icon "button" at bounding box center [407, 21] width 7 height 7
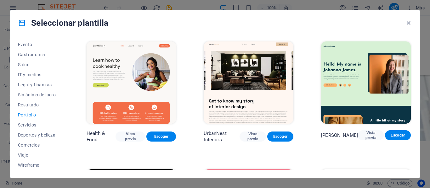
scroll to position [0, 0]
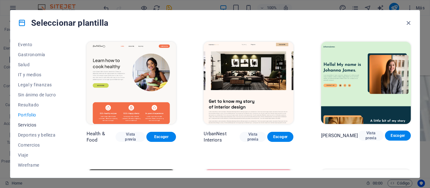
click at [25, 125] on span "Servicios" at bounding box center [38, 125] width 41 height 5
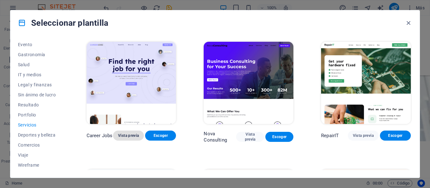
click at [126, 135] on span "Vista previa" at bounding box center [128, 135] width 21 height 5
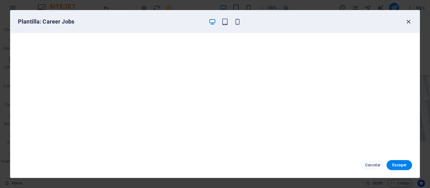
click at [408, 19] on icon "button" at bounding box center [407, 21] width 7 height 7
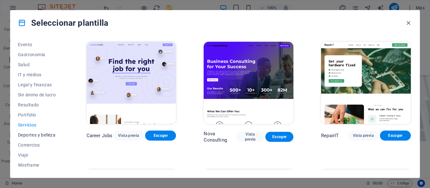
click at [45, 136] on span "Deportes y belleza" at bounding box center [38, 135] width 41 height 5
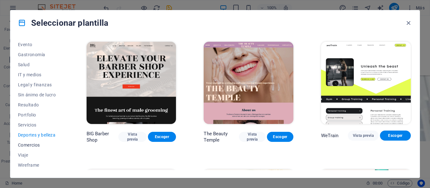
click at [41, 148] on span "Comercios" at bounding box center [38, 145] width 41 height 5
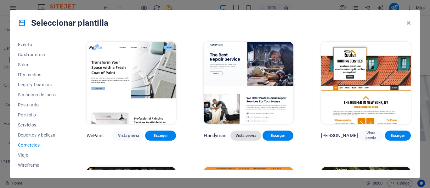
click at [238, 134] on span "Vista previa" at bounding box center [245, 135] width 21 height 5
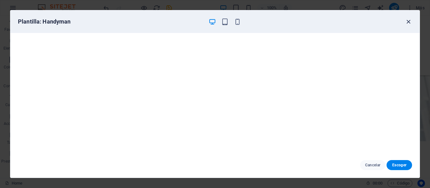
click at [410, 22] on icon "button" at bounding box center [407, 21] width 7 height 7
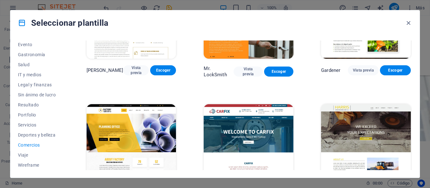
scroll to position [222, 0]
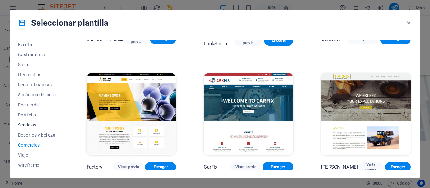
click at [32, 125] on span "Servicios" at bounding box center [38, 125] width 41 height 5
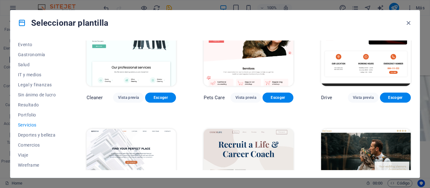
scroll to position [285, 0]
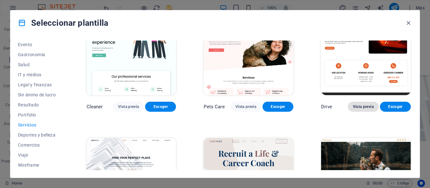
click at [367, 106] on span "Vista previa" at bounding box center [363, 106] width 21 height 5
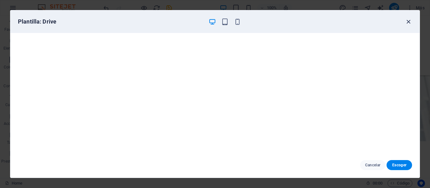
click at [408, 22] on icon "button" at bounding box center [407, 21] width 7 height 7
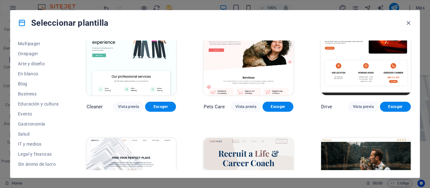
scroll to position [0, 0]
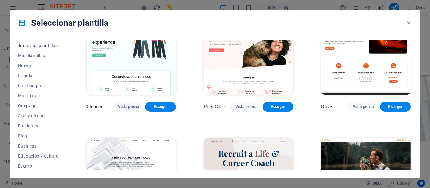
click at [46, 44] on span "Todas las plantillas" at bounding box center [38, 45] width 41 height 5
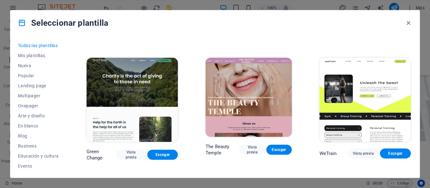
scroll to position [786, 0]
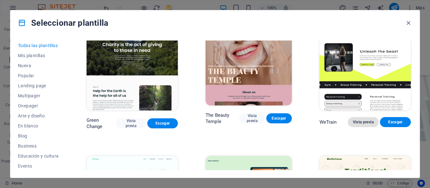
click at [364, 120] on span "Vista previa" at bounding box center [363, 122] width 21 height 5
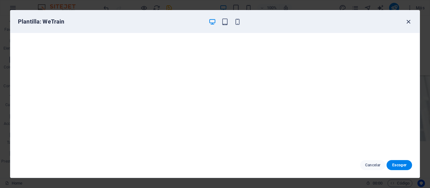
click at [406, 20] on icon "button" at bounding box center [407, 21] width 7 height 7
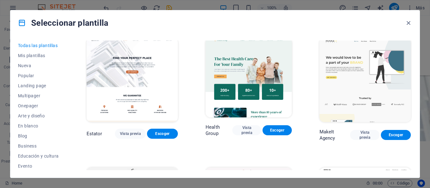
scroll to position [1290, 0]
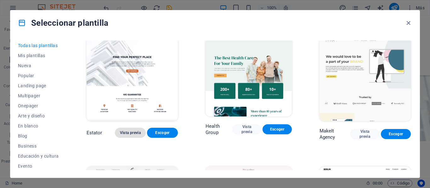
click at [132, 131] on span "Vista previa" at bounding box center [130, 133] width 21 height 5
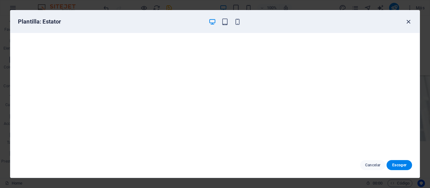
click at [408, 21] on icon "button" at bounding box center [407, 21] width 7 height 7
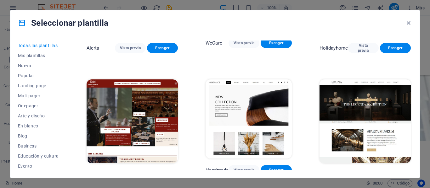
scroll to position [3428, 0]
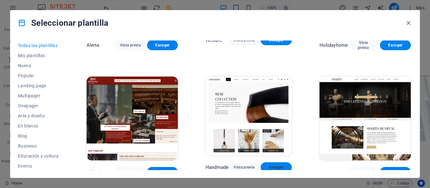
click at [274, 165] on span "Escoger" at bounding box center [275, 167] width 21 height 5
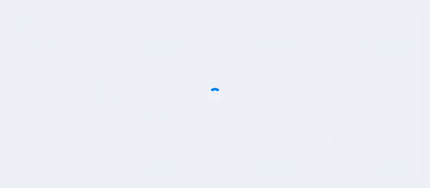
checkbox input "false"
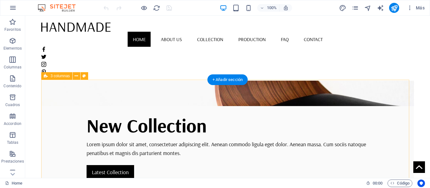
scroll to position [63, 0]
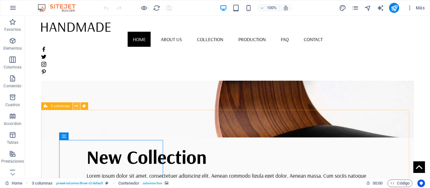
click at [76, 106] on icon at bounding box center [76, 106] width 3 height 7
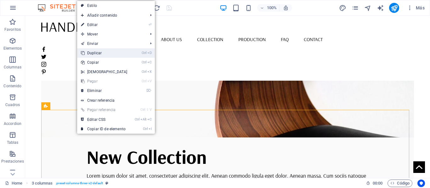
click at [96, 55] on link "Ctrl D Duplicar" at bounding box center [104, 52] width 54 height 9
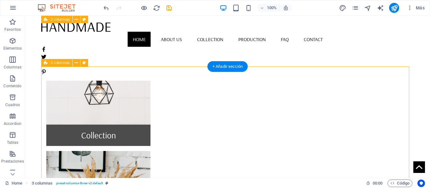
scroll to position [292, 0]
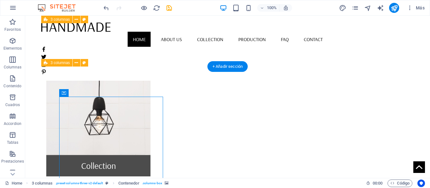
select select "px"
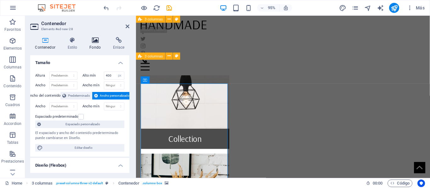
click at [94, 42] on icon at bounding box center [95, 40] width 21 height 6
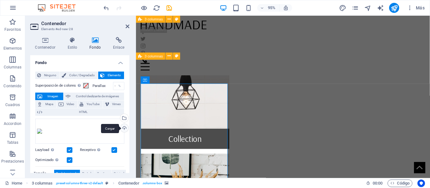
click at [123, 128] on div "Cargar" at bounding box center [123, 128] width 9 height 9
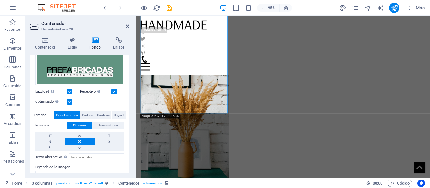
scroll to position [126, 0]
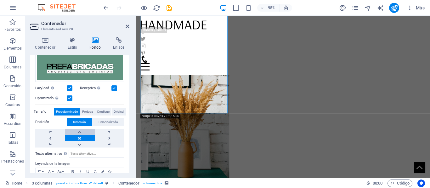
click at [76, 132] on link at bounding box center [80, 132] width 30 height 6
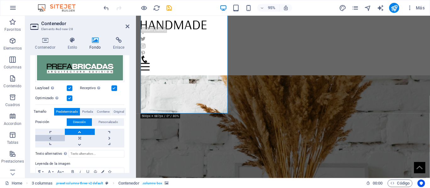
click at [58, 139] on link at bounding box center [50, 138] width 30 height 6
click at [102, 137] on link at bounding box center [110, 138] width 30 height 6
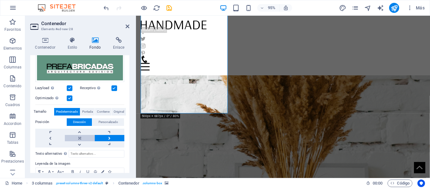
click at [81, 135] on link at bounding box center [80, 138] width 30 height 6
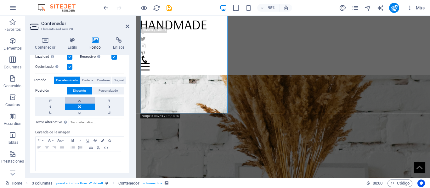
scroll to position [159, 0]
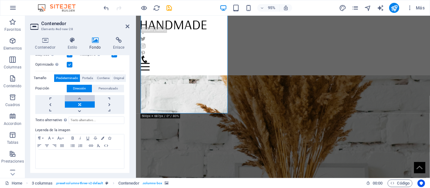
click at [83, 97] on link at bounding box center [80, 98] width 30 height 6
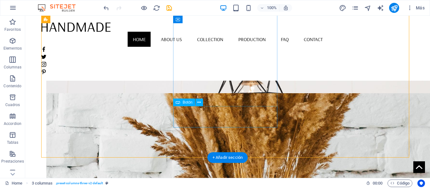
scroll to position [390, 0]
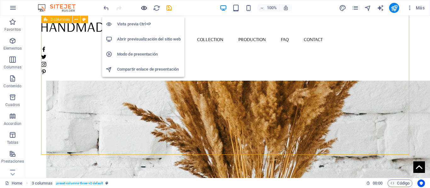
click at [143, 6] on icon "button" at bounding box center [143, 7] width 7 height 7
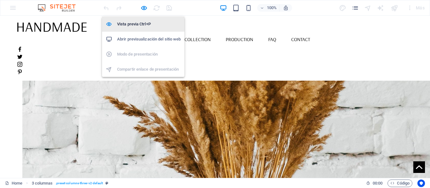
click at [139, 22] on h6 "Vista previa Ctrl+P" at bounding box center [149, 24] width 64 height 8
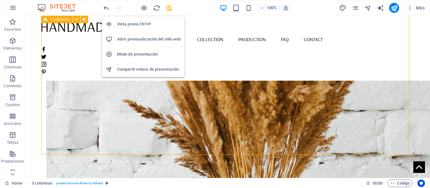
click at [137, 42] on h6 "Abrir previsualización del sitio web" at bounding box center [149, 40] width 64 height 8
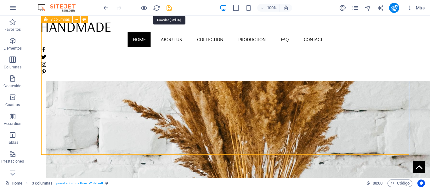
click at [167, 11] on icon "save" at bounding box center [168, 7] width 7 height 7
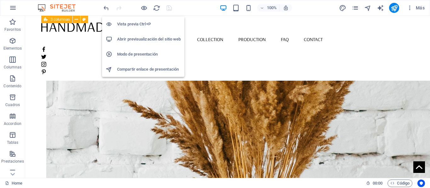
click at [155, 36] on h6 "Abrir previsualización del sitio web" at bounding box center [149, 40] width 64 height 8
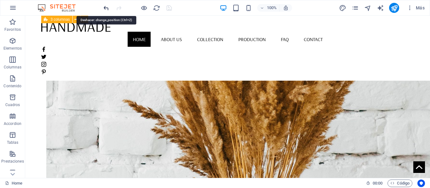
click at [103, 8] on icon "undo" at bounding box center [106, 7] width 7 height 7
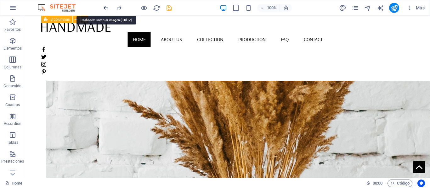
click at [103, 8] on icon "undo" at bounding box center [106, 7] width 7 height 7
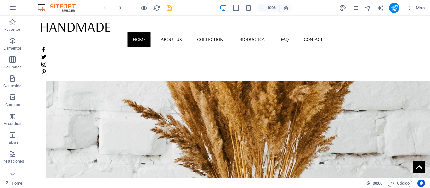
click at [103, 8] on div at bounding box center [137, 8] width 70 height 10
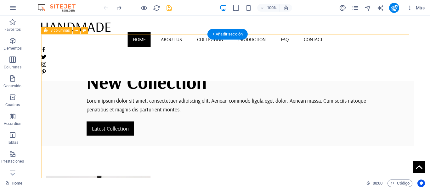
scroll to position [139, 0]
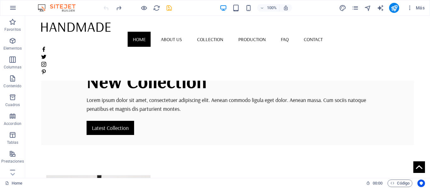
click at [165, 6] on div at bounding box center [137, 8] width 70 height 10
click at [166, 7] on icon "save" at bounding box center [168, 7] width 7 height 7
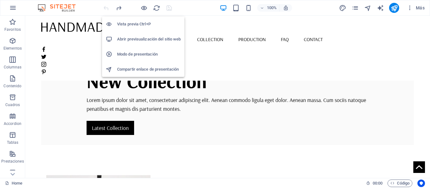
click at [143, 42] on h6 "Abrir previsualización del sitio web" at bounding box center [149, 40] width 64 height 8
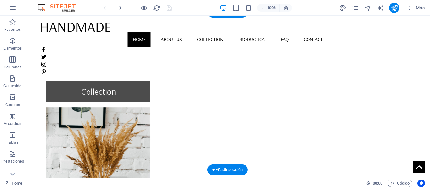
scroll to position [233, 0]
